Goal: Information Seeking & Learning: Learn about a topic

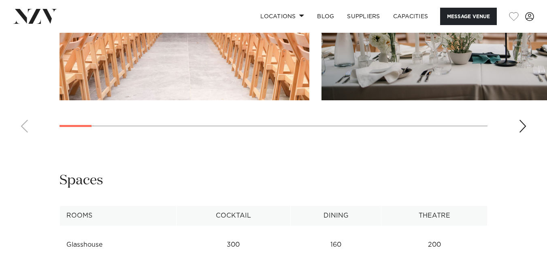
scroll to position [932, 0]
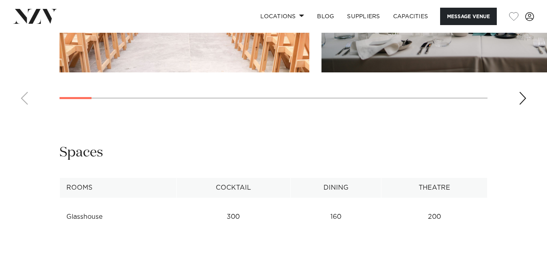
click at [523, 97] on div "Next slide" at bounding box center [523, 98] width 8 height 13
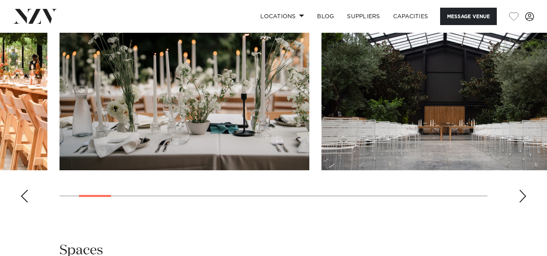
scroll to position [810, 0]
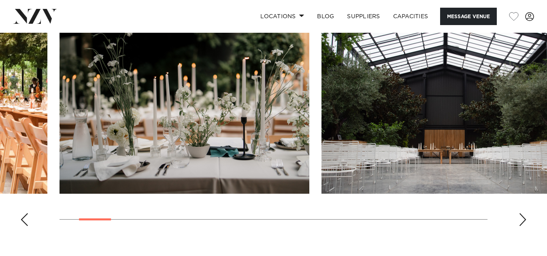
click at [521, 220] on div "Next slide" at bounding box center [523, 219] width 8 height 13
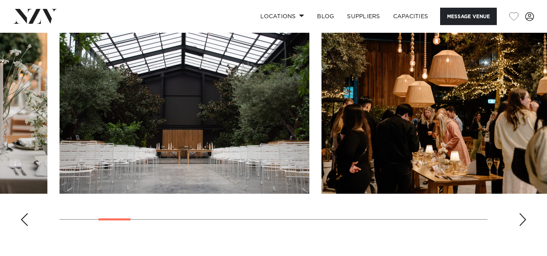
click at [521, 220] on div "Next slide" at bounding box center [523, 219] width 8 height 13
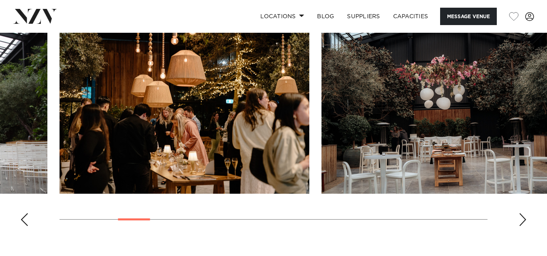
click at [521, 220] on div "Next slide" at bounding box center [523, 219] width 8 height 13
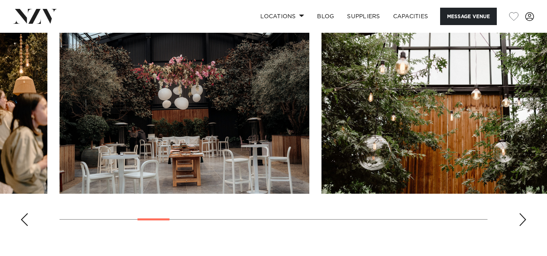
click at [521, 220] on div "Next slide" at bounding box center [523, 219] width 8 height 13
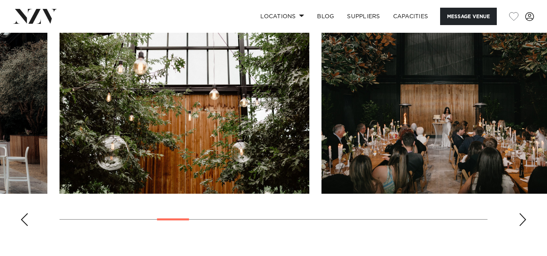
click at [521, 220] on div "Next slide" at bounding box center [523, 219] width 8 height 13
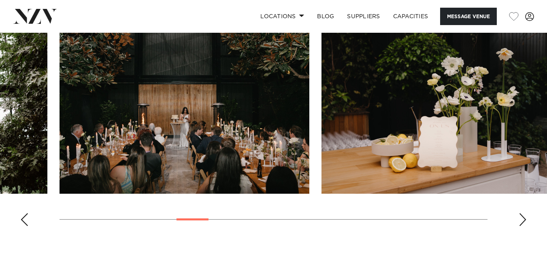
click at [521, 220] on div "Next slide" at bounding box center [523, 219] width 8 height 13
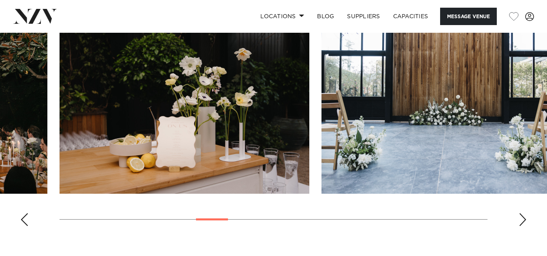
click at [521, 220] on div "Next slide" at bounding box center [523, 219] width 8 height 13
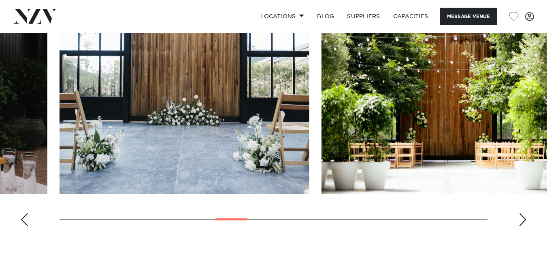
click at [521, 220] on div "Next slide" at bounding box center [523, 219] width 8 height 13
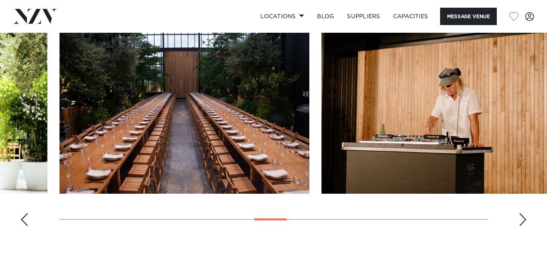
click at [525, 221] on div "Next slide" at bounding box center [523, 219] width 8 height 13
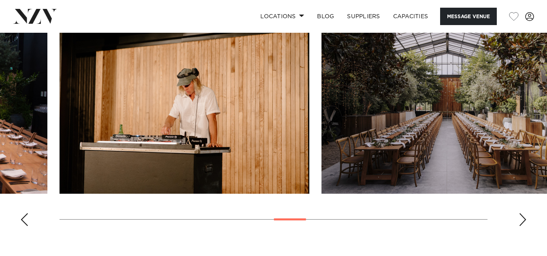
click at [525, 221] on div "Next slide" at bounding box center [523, 219] width 8 height 13
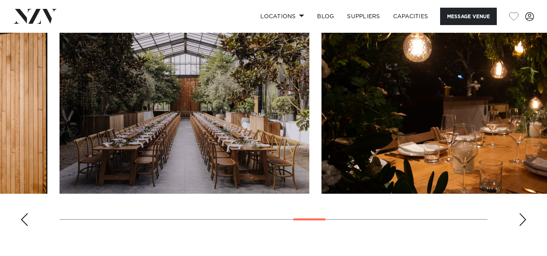
click at [122, 115] on img "13 / 22" at bounding box center [185, 103] width 250 height 184
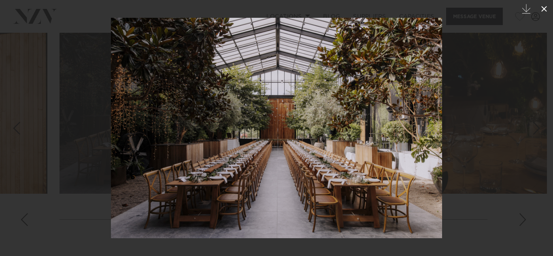
click at [544, 10] on icon at bounding box center [545, 9] width 10 height 10
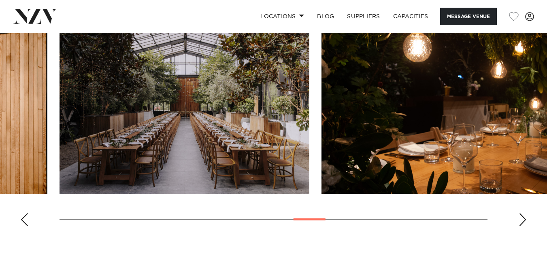
click at [526, 217] on div "Next slide" at bounding box center [523, 219] width 8 height 13
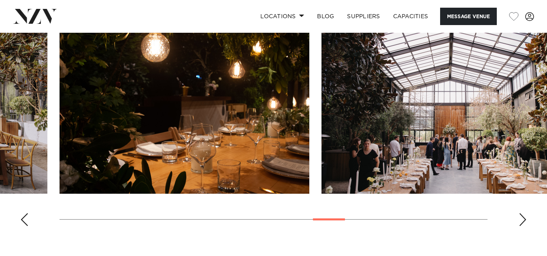
click at [526, 218] on div "Next slide" at bounding box center [523, 219] width 8 height 13
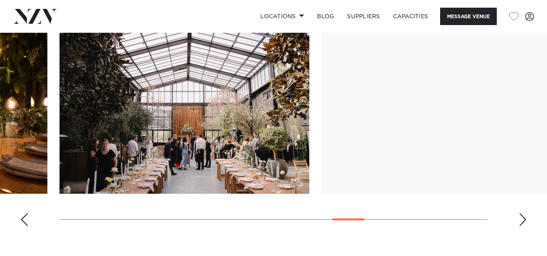
click at [526, 218] on div "Next slide" at bounding box center [523, 219] width 8 height 13
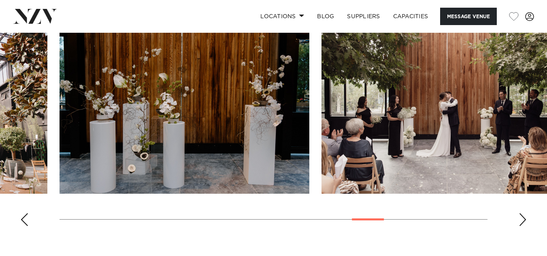
click at [526, 218] on div "Next slide" at bounding box center [523, 219] width 8 height 13
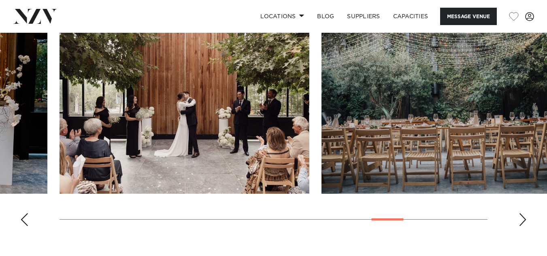
click at [526, 218] on div "Next slide" at bounding box center [523, 219] width 8 height 13
